Goal: Information Seeking & Learning: Check status

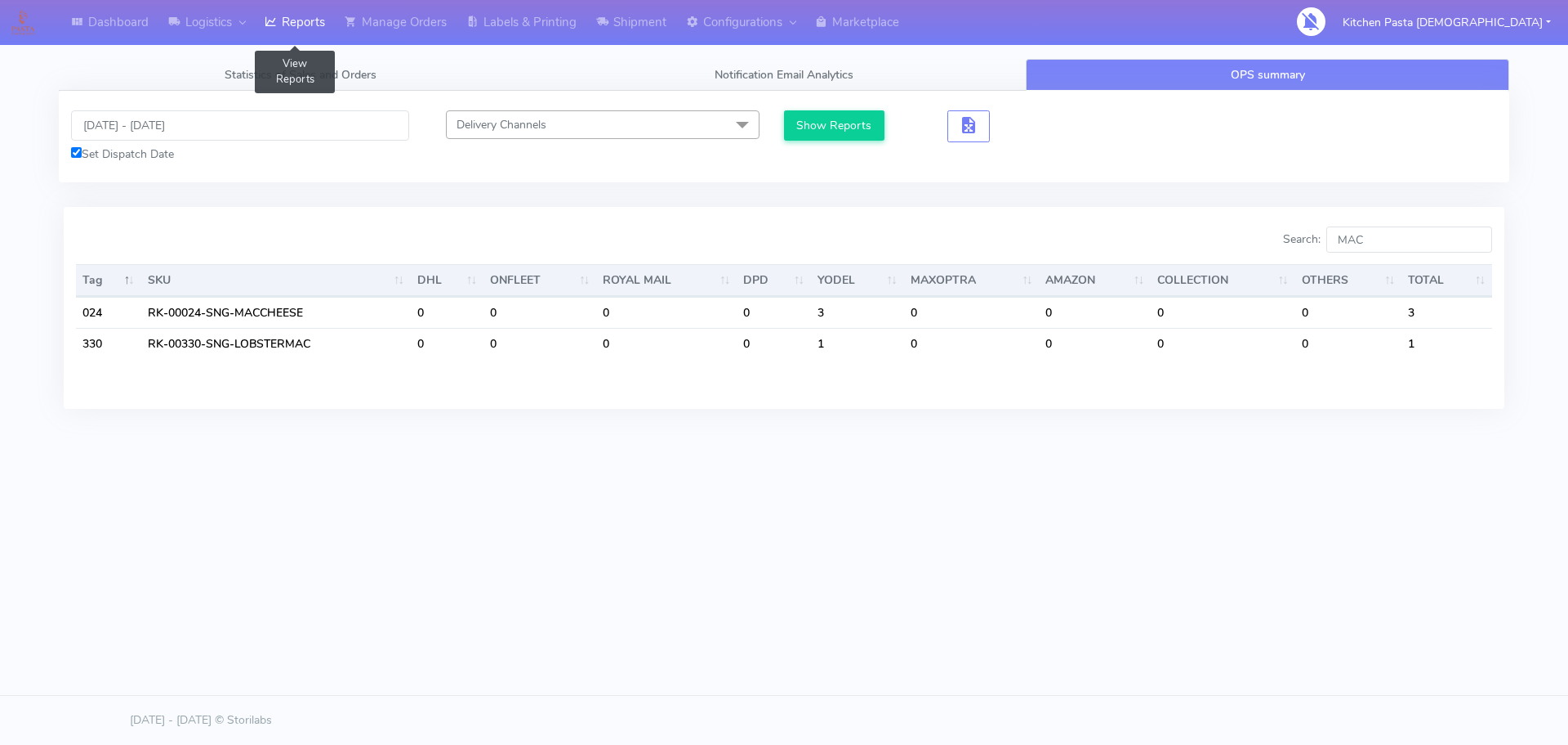
click at [303, 33] on link "Reports" at bounding box center [295, 22] width 80 height 45
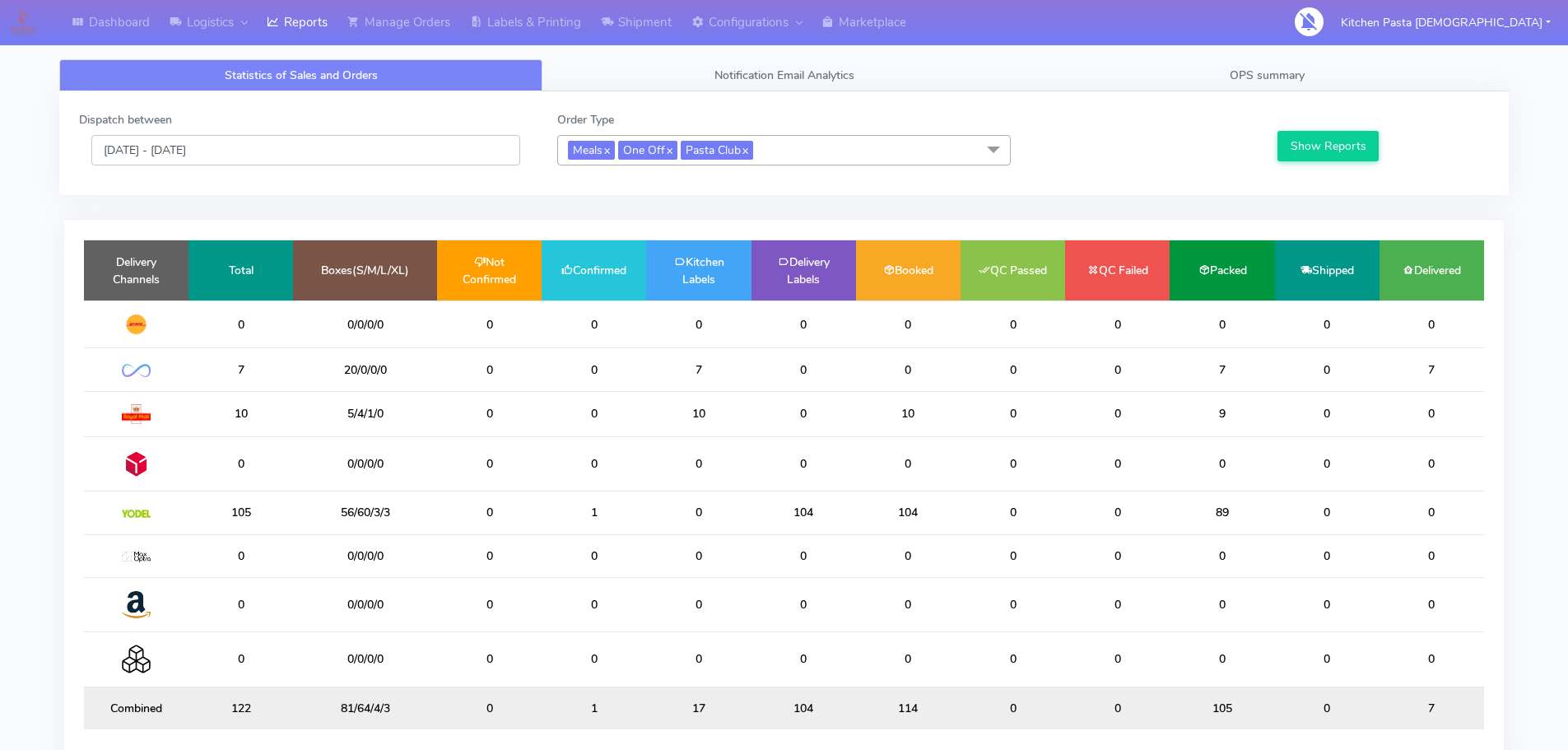
click at [249, 161] on input "[DATE] - [DATE]" at bounding box center [305, 150] width 429 height 30
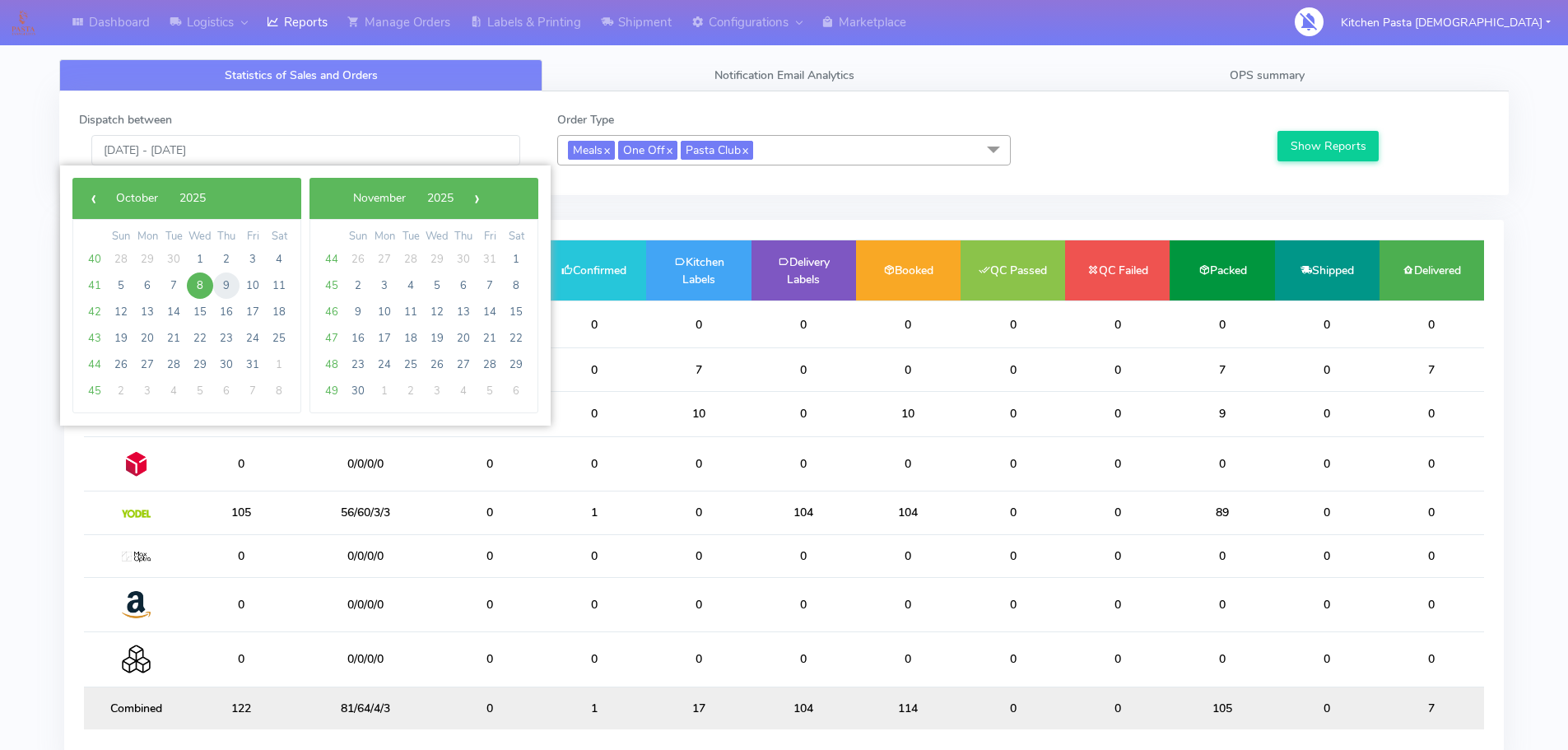
click at [217, 290] on span "9" at bounding box center [226, 285] width 27 height 27
click at [216, 290] on span "9" at bounding box center [226, 285] width 27 height 27
type input "[DATE] - [DATE]"
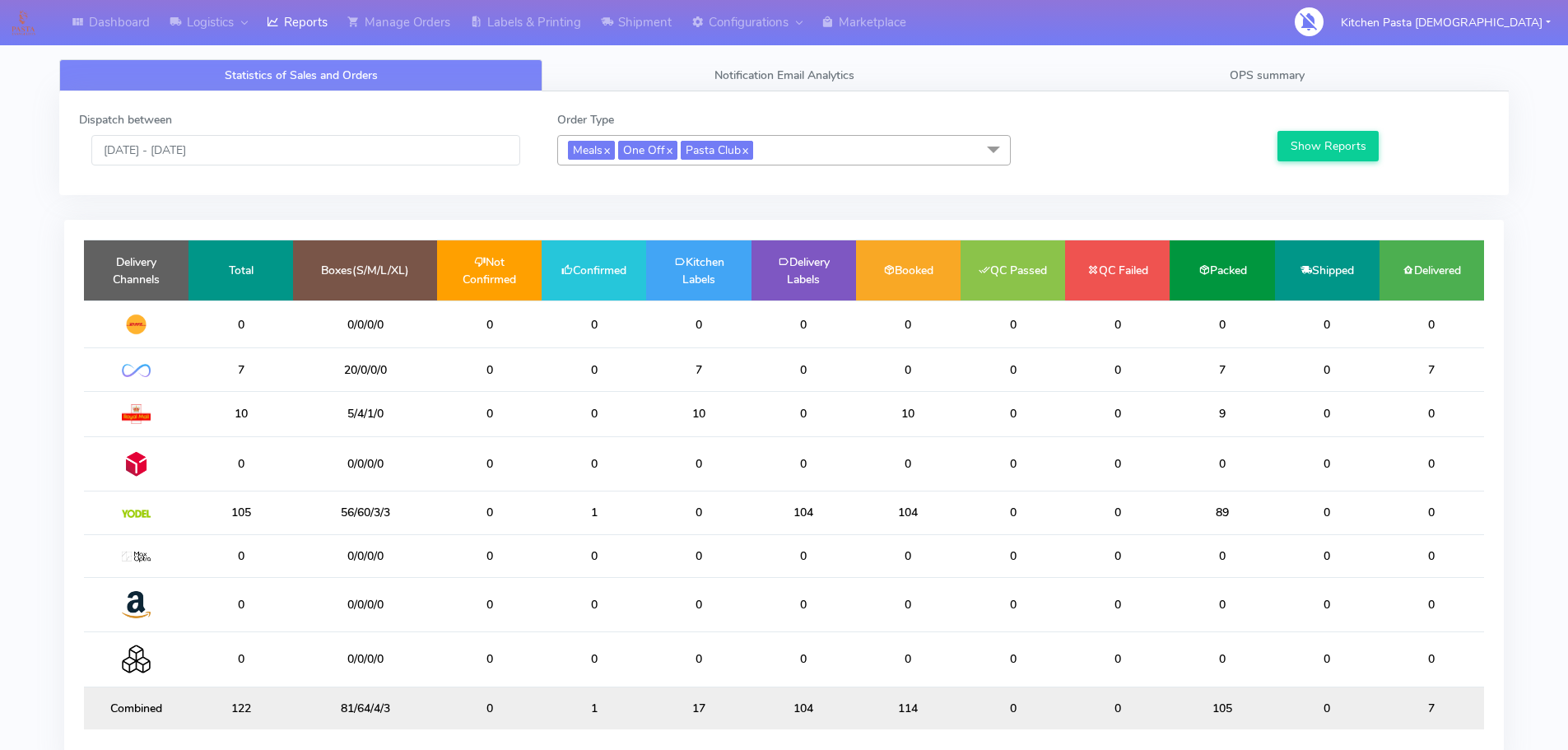
click at [1323, 126] on div "Show Reports" at bounding box center [1382, 138] width 239 height 54
click at [1321, 140] on button "Show Reports" at bounding box center [1328, 146] width 102 height 30
click at [312, 367] on td "29/0/0/0" at bounding box center [365, 369] width 144 height 42
click at [438, 375] on td "0" at bounding box center [490, 369] width 104 height 42
drag, startPoint x: 413, startPoint y: 375, endPoint x: 288, endPoint y: 360, distance: 125.9
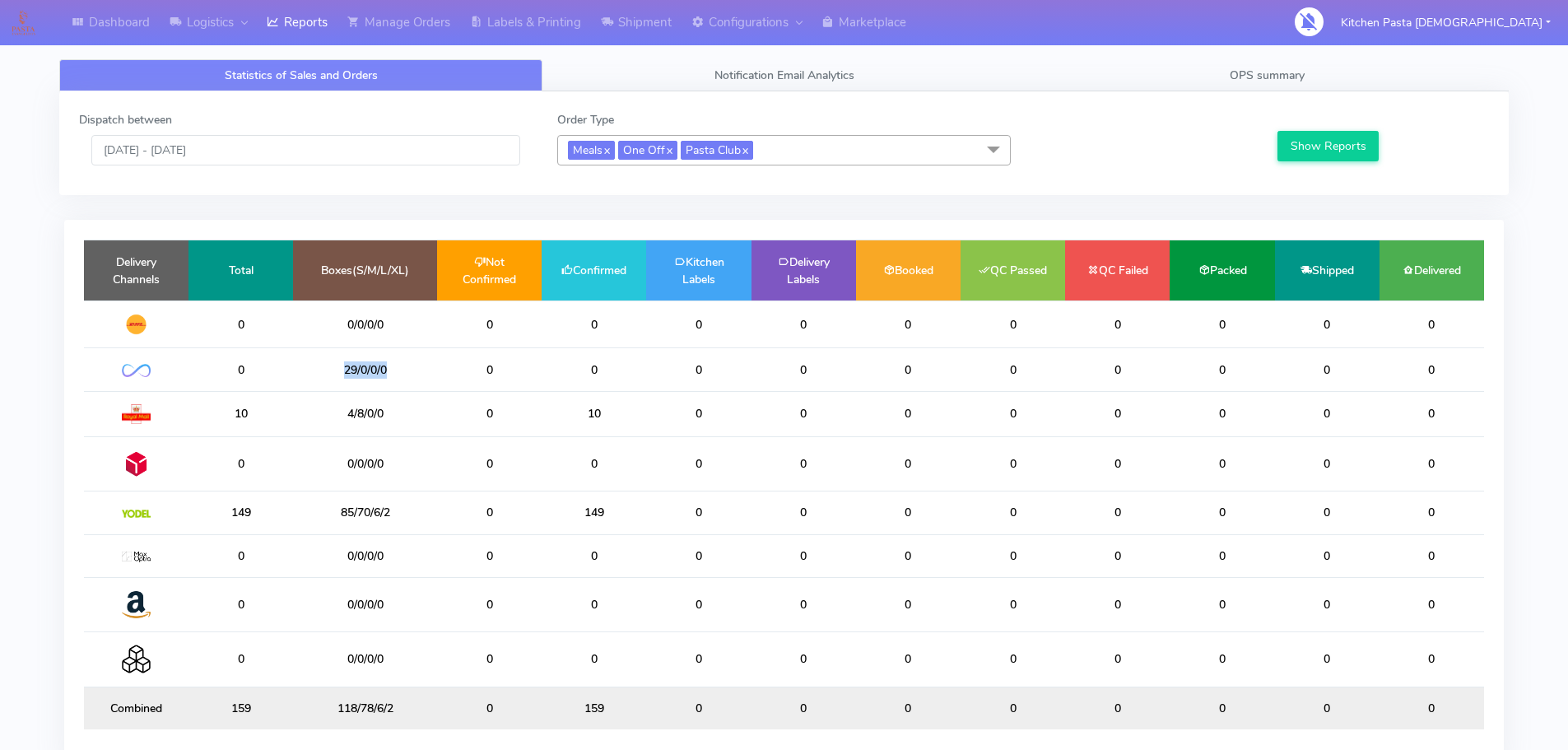
click at [290, 360] on tr "0 29/0/0/0 0 0 0 0 0 0 0 0 0 0" at bounding box center [784, 369] width 1400 height 42
click at [422, 364] on td "29/0/0/0" at bounding box center [365, 369] width 144 height 42
drag, startPoint x: 609, startPoint y: 511, endPoint x: 546, endPoint y: 508, distance: 63.1
click at [546, 508] on td "149" at bounding box center [594, 512] width 104 height 42
click at [640, 507] on td "149" at bounding box center [594, 512] width 104 height 42
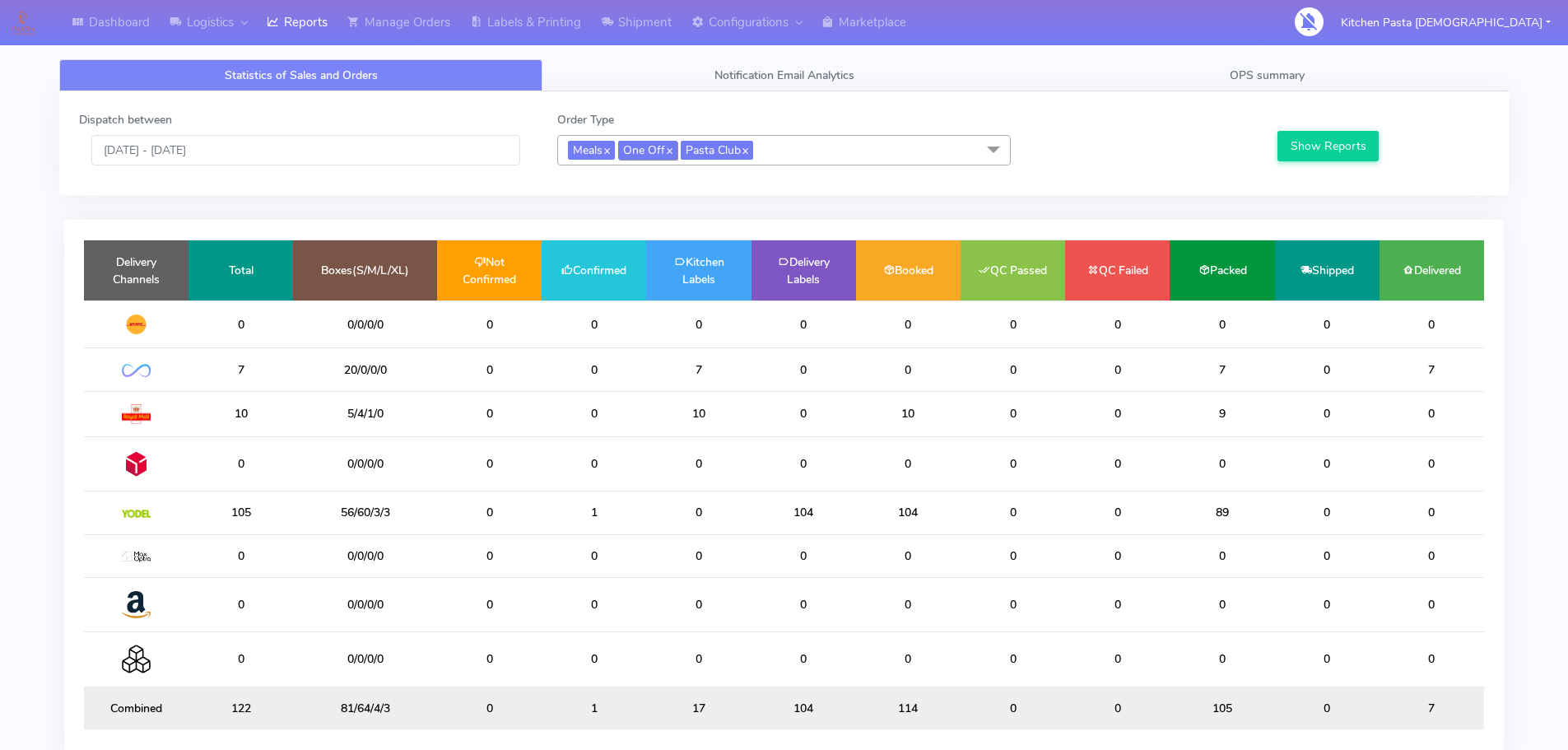
click at [662, 156] on span "One Off x" at bounding box center [648, 149] width 59 height 19
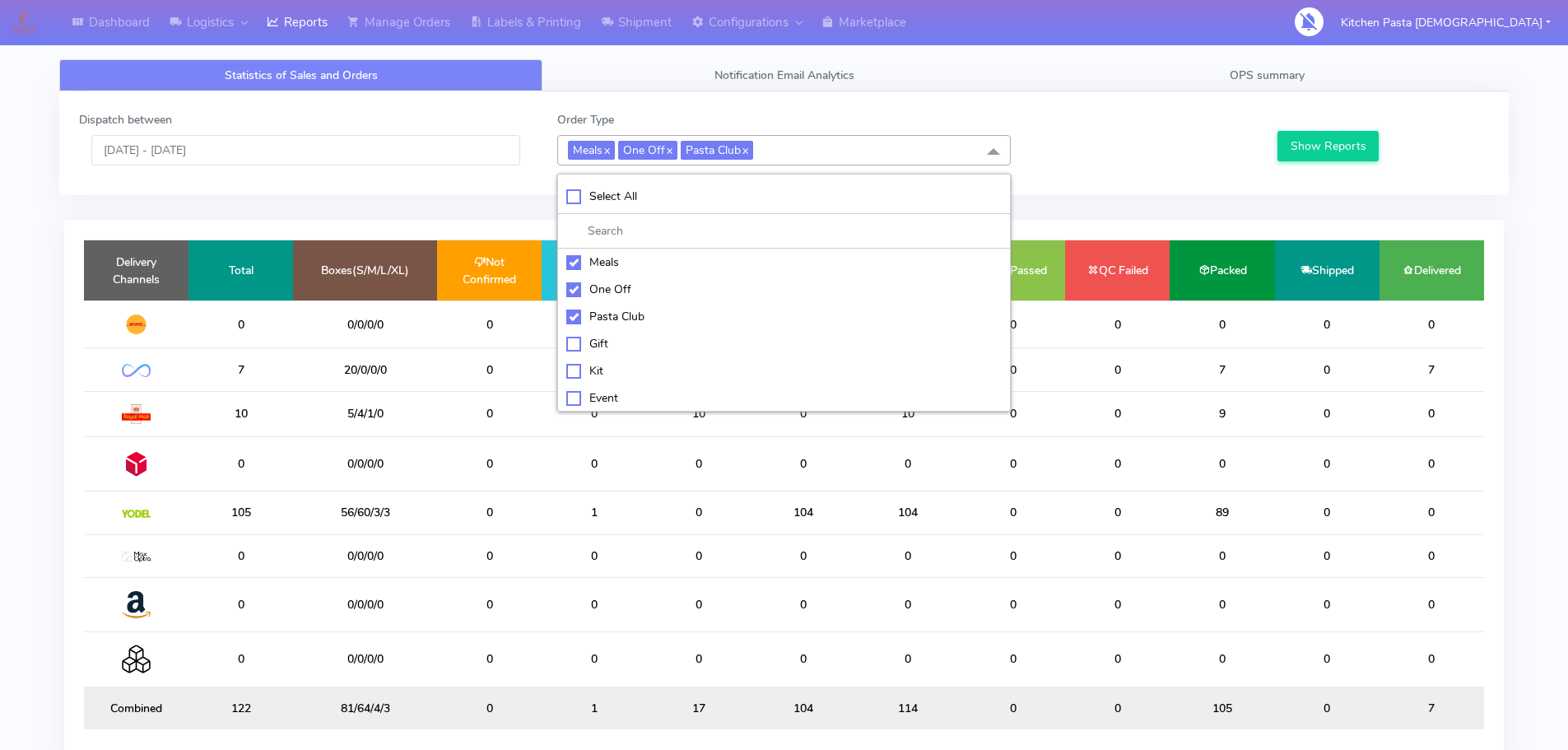
click at [611, 199] on div "Select All" at bounding box center [784, 196] width 436 height 18
checkbox input "true"
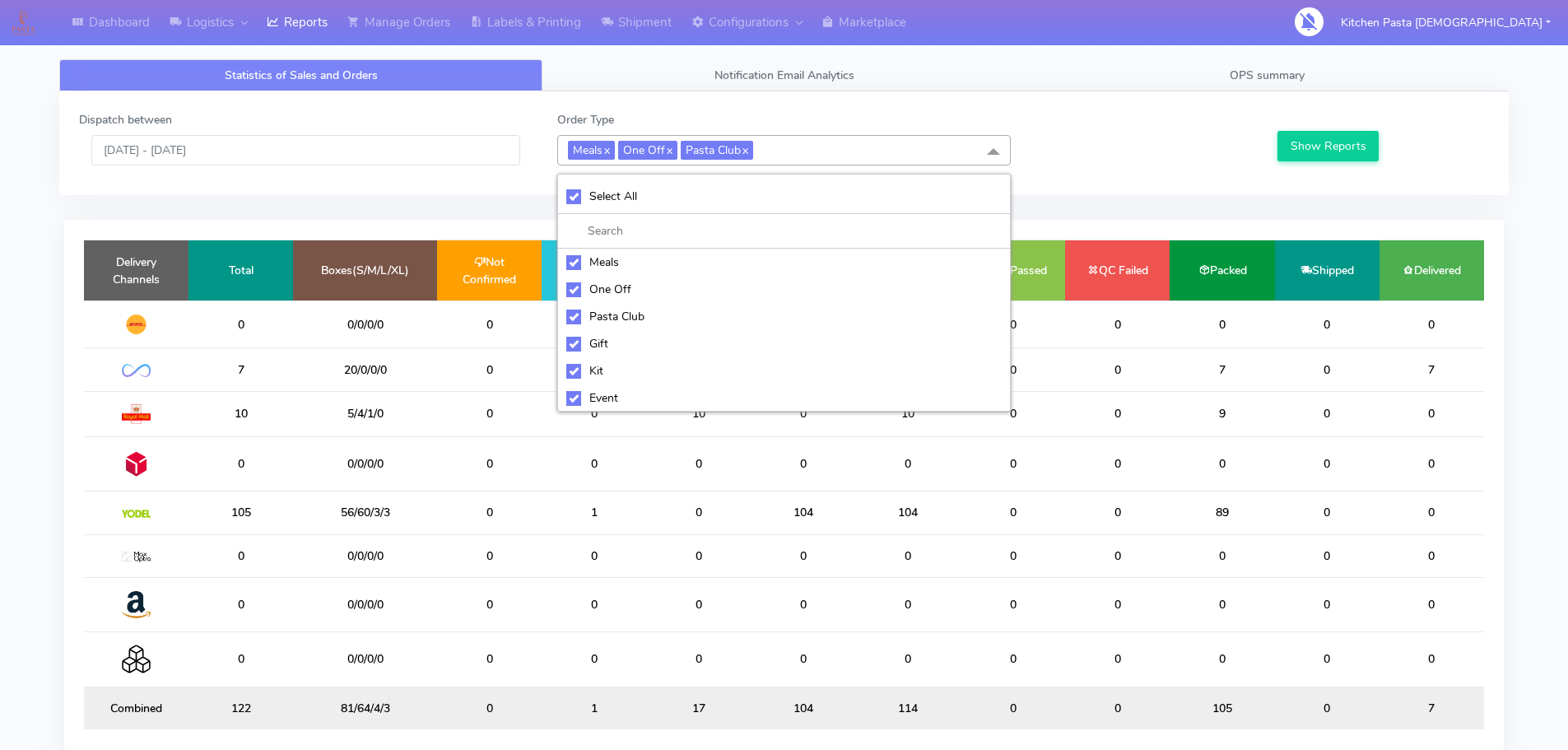
checkbox input "true"
click at [610, 197] on div "Select All" at bounding box center [784, 196] width 436 height 18
checkbox input "false"
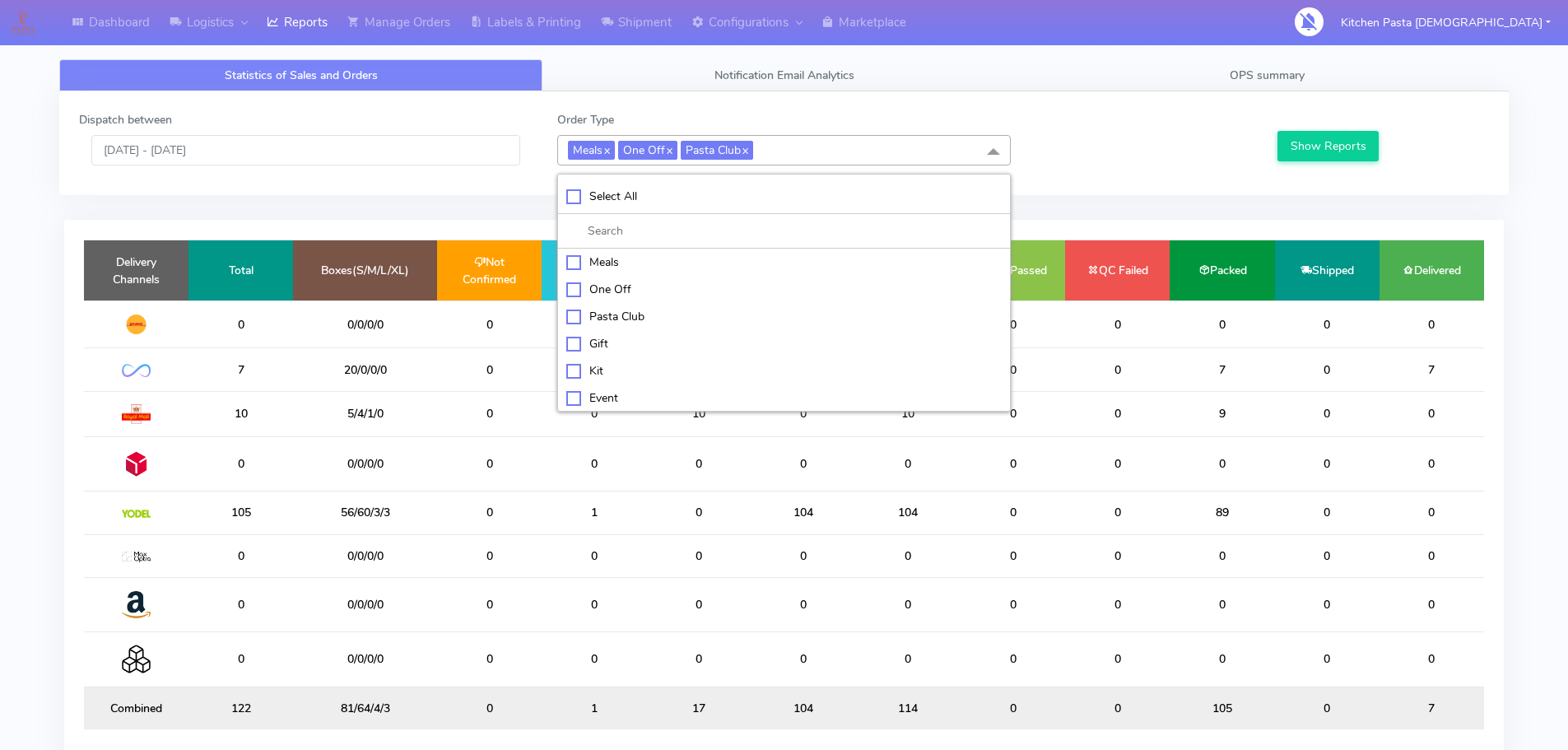
checkbox input "false"
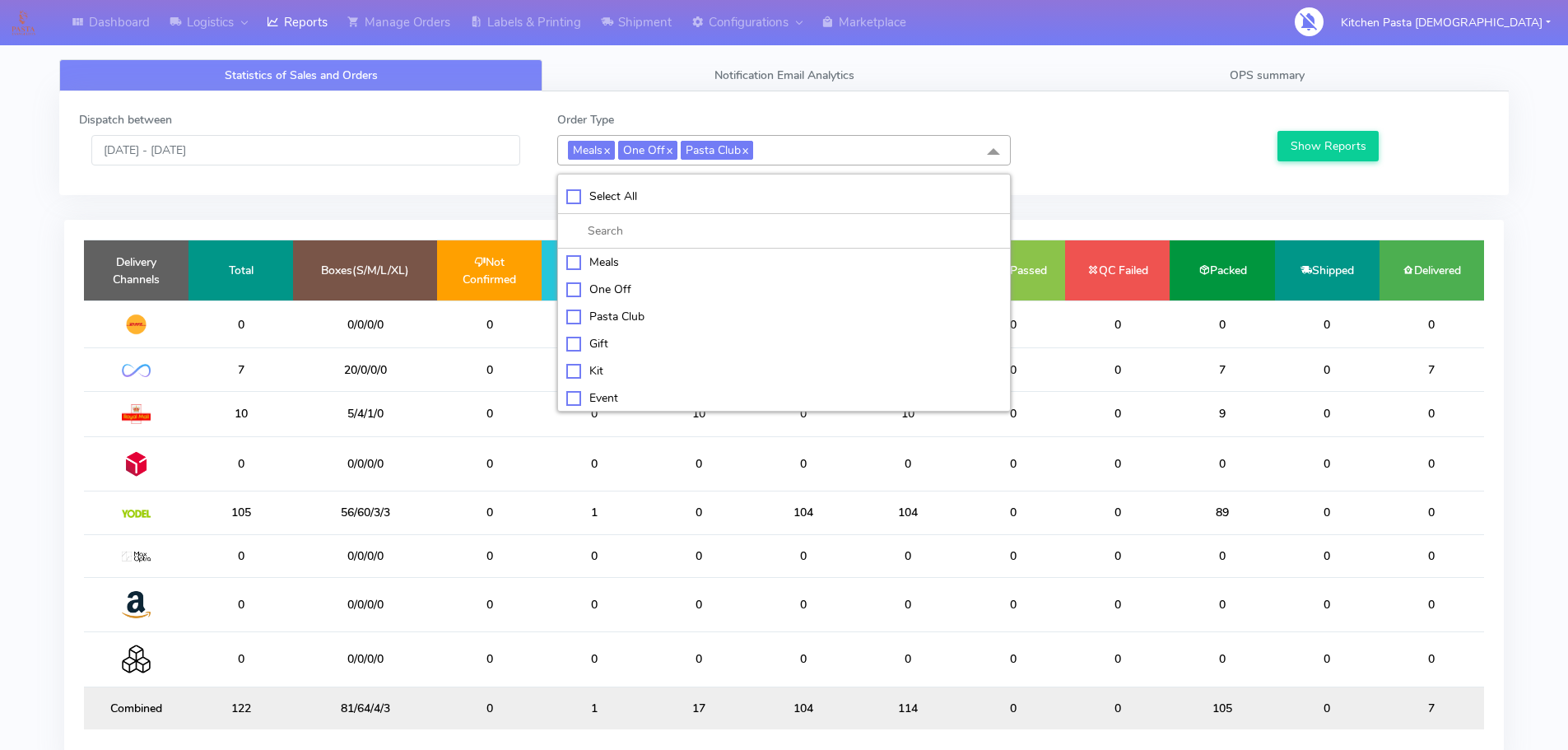
checkbox input "false"
click at [590, 366] on div "Kit" at bounding box center [784, 369] width 436 height 18
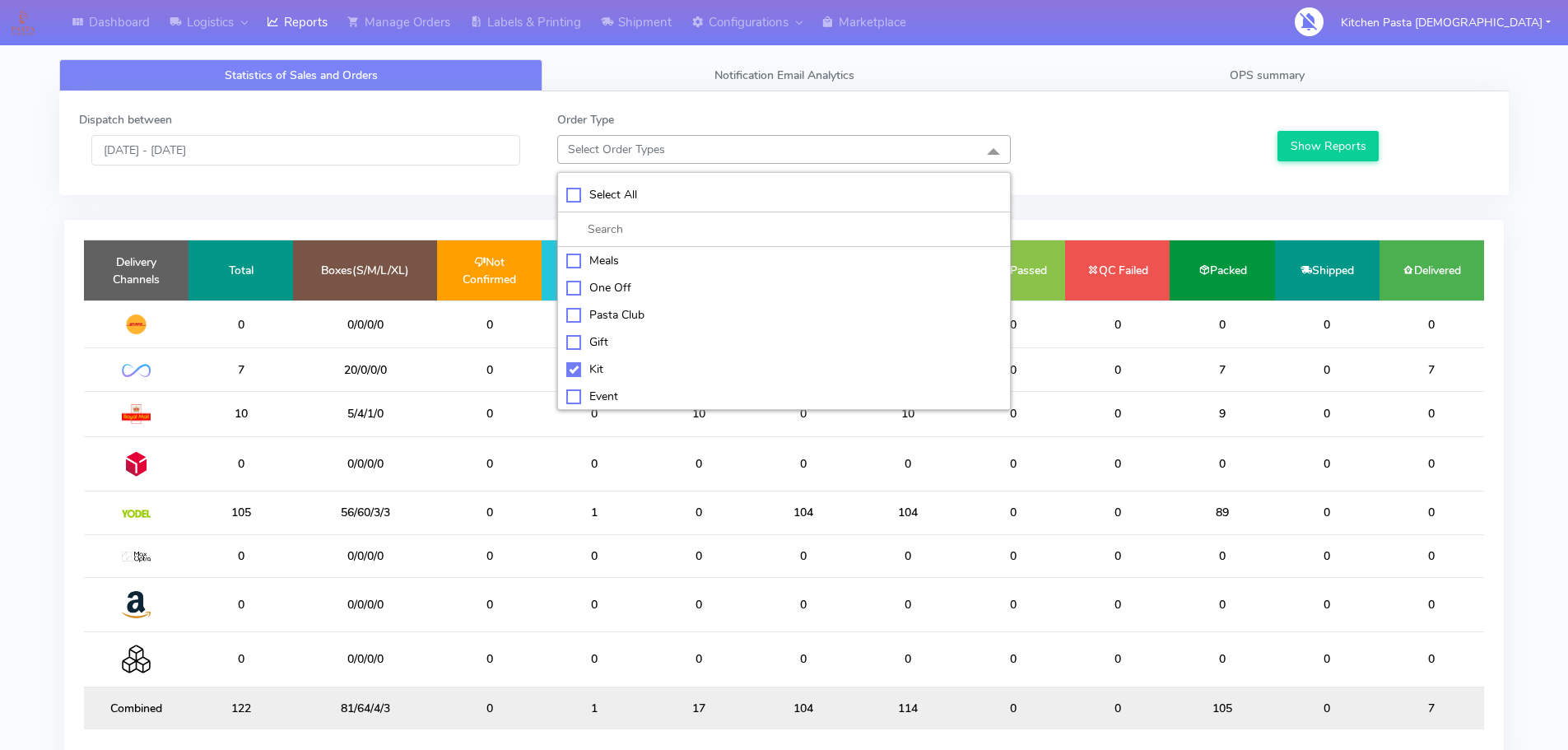
checkbox input "true"
click at [614, 403] on div "ATAVI" at bounding box center [784, 398] width 436 height 18
checkbox input "true"
click at [1311, 141] on button "Show Reports" at bounding box center [1328, 146] width 102 height 30
